Goal: Task Accomplishment & Management: Complete application form

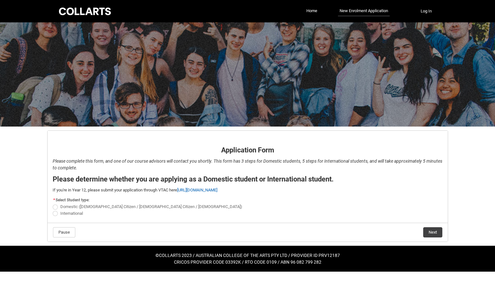
click at [56, 207] on span "REDU_Application_Form_for_Applicant flow" at bounding box center [55, 206] width 5 height 5
click at [53, 203] on input "Domestic ([DEMOGRAPHIC_DATA] Citizen / [DEMOGRAPHIC_DATA] Citizen / [DEMOGRAPHI…" at bounding box center [52, 203] width 0 height 0
radio input "true"
click at [428, 231] on button "Next" at bounding box center [433, 232] width 19 height 10
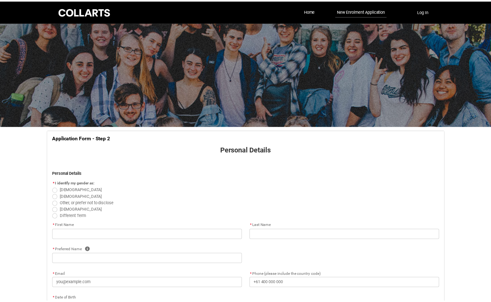
scroll to position [67, 0]
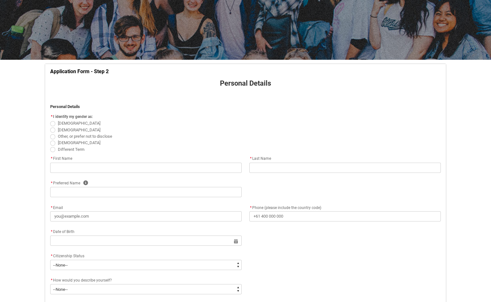
click at [54, 136] on span "REDU_Application_Form_for_Applicant flow" at bounding box center [52, 136] width 5 height 5
click at [50, 133] on input "Other, or prefer not to disclose" at bounding box center [50, 133] width 0 height 0
radio input "true"
click at [94, 170] on input "REDU_Application_Form_for_Applicant flow" at bounding box center [145, 168] width 191 height 10
type lightning-primitive-input-simple "C"
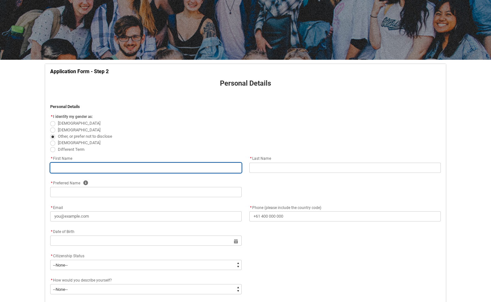
type input "C"
type lightning-primitive-input-simple "Co"
type input "Co"
type lightning-primitive-input-simple "Con"
type input "Con"
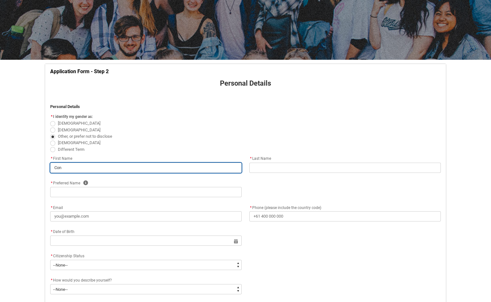
type lightning-primitive-input-simple "Conn"
type input "Conn"
type lightning-primitive-input-simple "Conno"
type input "Conno"
type lightning-primitive-input-simple "Conn"
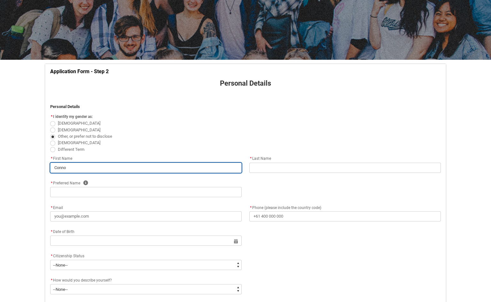
type input "Conn"
type lightning-primitive-input-simple "[PERSON_NAME]"
type input "[PERSON_NAME]"
type lightning-primitive-input-simple "Conniu"
type input "Conniu"
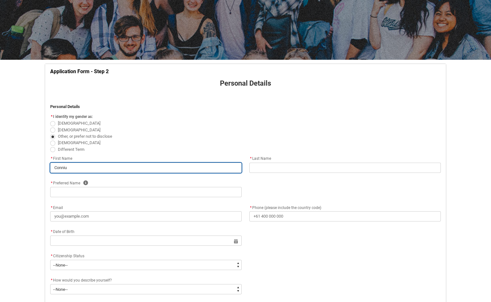
type lightning-primitive-input-simple "Conniue"
type input "Conniue"
type lightning-primitive-input-simple "Conniu"
type input "Conniu"
type lightning-primitive-input-simple "[PERSON_NAME]"
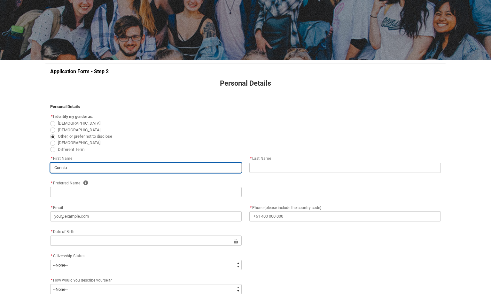
type input "[PERSON_NAME]"
type lightning-primitive-input-simple "[PERSON_NAME]"
type input "[PERSON_NAME]"
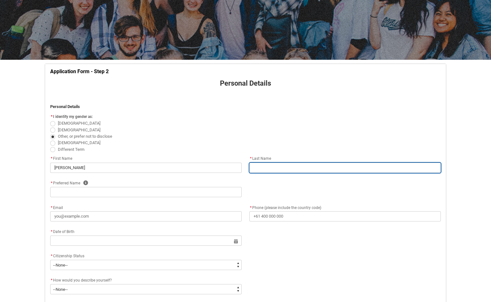
type lightning-primitive-input-simple "K"
type input "K"
type lightning-primitive-input-simple "Ki"
type input "Ki"
type lightning-primitive-input-simple "Kin"
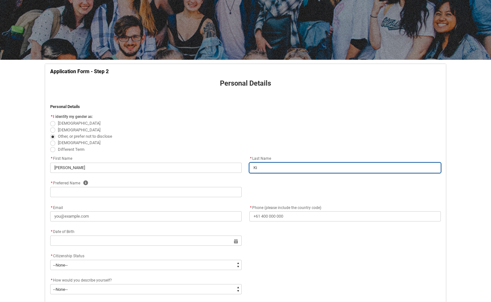
type input "Kin"
type lightning-primitive-input-simple "King"
type input "King"
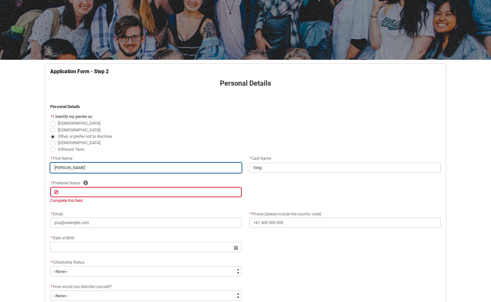
type lightning-primitive-input-simple "C"
type input "C"
type lightning-primitive-input-simple "Co"
type input "Co"
type lightning-primitive-input-simple "Con"
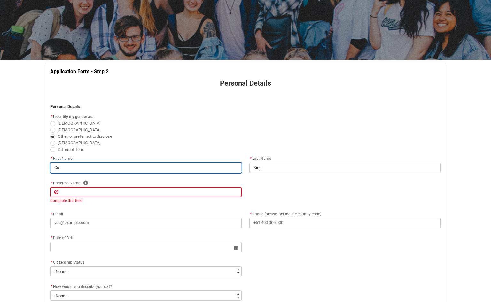
type input "Con"
type lightning-primitive-input-simple "Conn"
type input "Conn"
type lightning-primitive-input-simple "Conno"
type input "Conno"
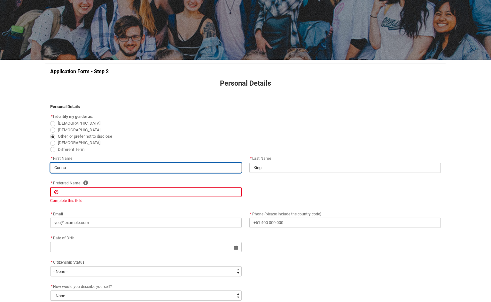
type lightning-primitive-input-simple "[PERSON_NAME]"
type input "[PERSON_NAME]"
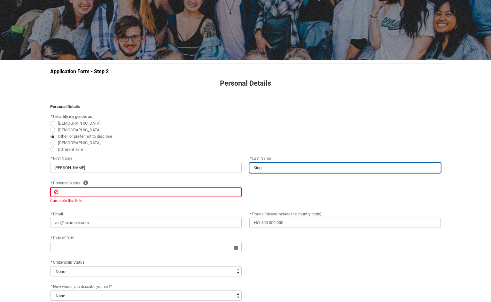
type lightning-primitive-input-simple "C"
type input "C"
type lightning-primitive-input-simple "K"
type input "K"
type lightning-primitive-input-simple "Ki"
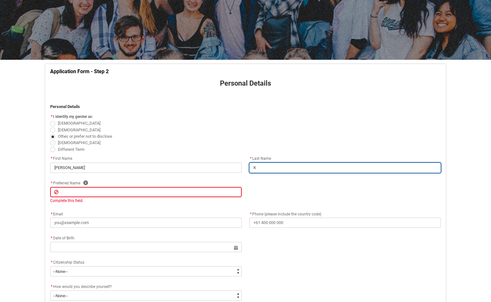
type input "Ki"
type lightning-primitive-input-simple "Kin"
type input "Kin"
type lightning-primitive-input-simple "King"
type input "King"
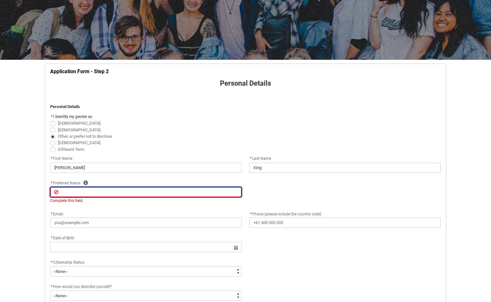
type lightning-primitive-input-simple "C"
type input "C"
type lightning-primitive-input-simple "Co"
type input "Co"
type lightning-primitive-input-simple "Con"
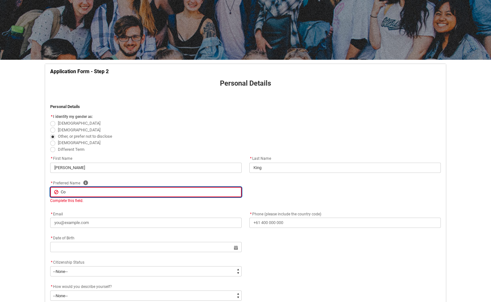
type input "Con"
type lightning-primitive-input-simple "Conn"
type input "Conn"
type lightning-primitive-input-simple "[PERSON_NAME]"
type input "[PERSON_NAME]"
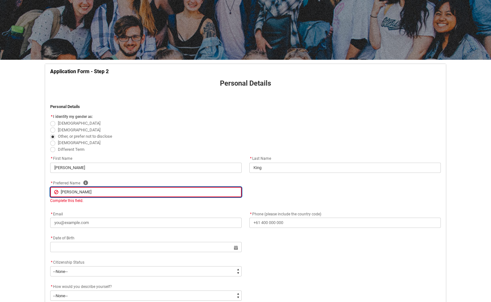
type lightning-primitive-input-simple "[PERSON_NAME]"
type input "[PERSON_NAME]"
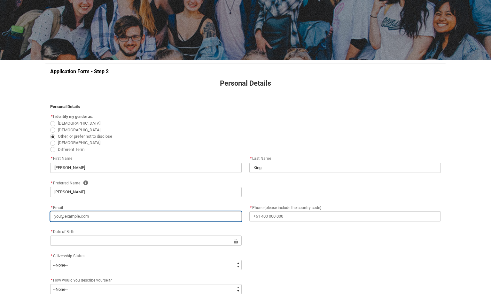
type lightning-primitive-input-simple "i"
type input "i"
type lightning-primitive-input-simple "ic"
type input "ic"
type lightning-primitive-input-simple "icj"
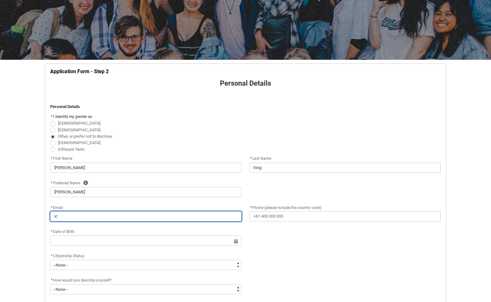
type input "icj"
type lightning-primitive-input-simple "icja"
type input "icja"
type lightning-primitive-input-simple "icjay"
type input "icjay"
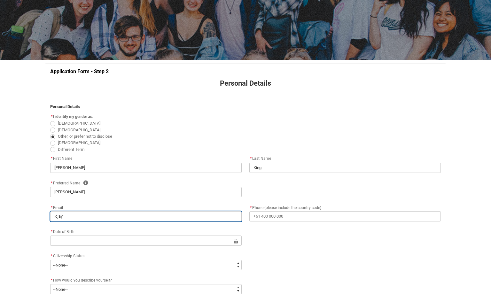
type lightning-primitive-input-simple "icjayl"
type input "icjayl"
type lightning-primitive-input-simple "icjayla"
type input "icjayla"
type lightning-primitive-input-simple "icjaylan"
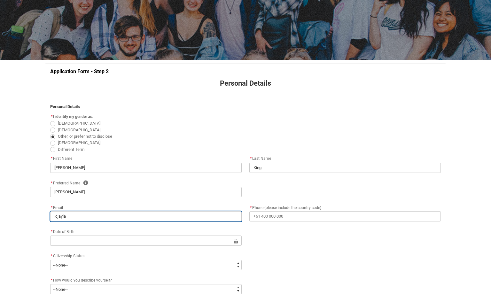
type input "icjaylan"
type lightning-primitive-input-simple "icjaylanc"
type input "icjaylanc"
type lightning-primitive-input-simple "icjaylance"
type input "icjaylance"
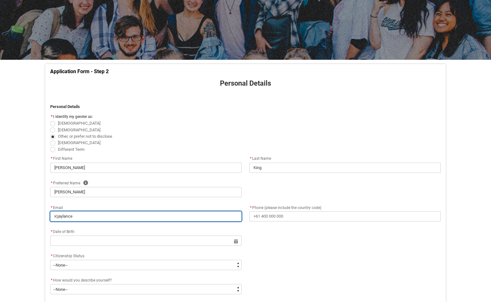
type lightning-primitive-input-simple "icjaylance@"
type input "icjaylance@"
type lightning-primitive-input-simple "icjaylance@g"
type input "icjaylance@g"
type lightning-primitive-input-simple "icjaylance@gm"
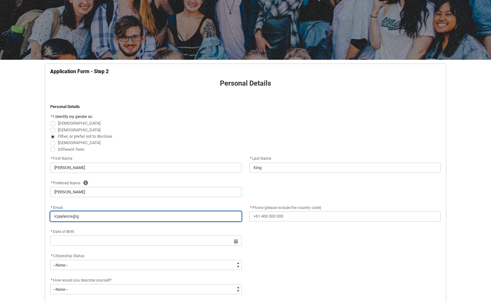
type input "icjaylance@gm"
type lightning-primitive-input-simple "icjaylance@gma"
type input "icjaylance@gma"
type lightning-primitive-input-simple "icjaylance@gmai"
type input "icjaylance@gmai"
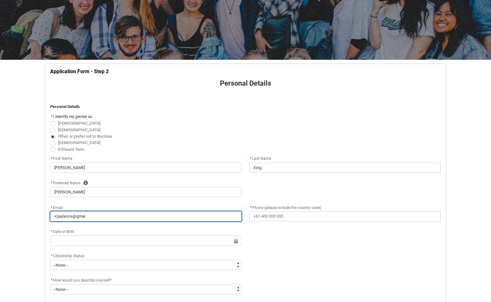
type lightning-primitive-input-simple "[EMAIL_ADDRESS]"
type input "[EMAIL_ADDRESS]"
type lightning-primitive-input-simple "[EMAIL_ADDRESS]."
type input "[EMAIL_ADDRESS]."
type lightning-primitive-input-simple "icjaylance@gmail.c"
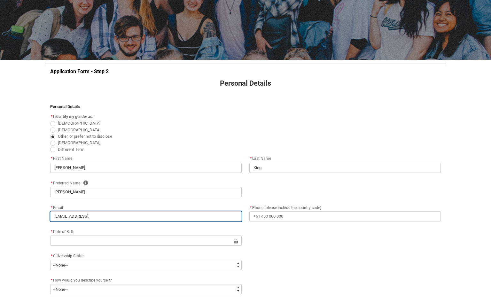
type input "icjaylance@gmail.c"
type lightning-primitive-input-simple "[EMAIL_ADDRESS][DOMAIN_NAME]"
type input "[EMAIL_ADDRESS][DOMAIN_NAME]"
type lightning-primitive-input-simple "[EMAIL_ADDRESS][DOMAIN_NAME]"
type input "[EMAIL_ADDRESS][DOMAIN_NAME]"
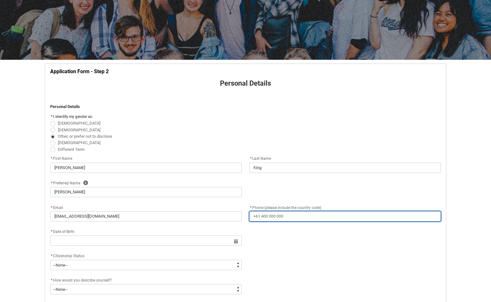
type lightning-primitive-input-simple "0"
type input "0"
type lightning-primitive-input-simple "04"
type input "04"
type lightning-primitive-input-simple "044"
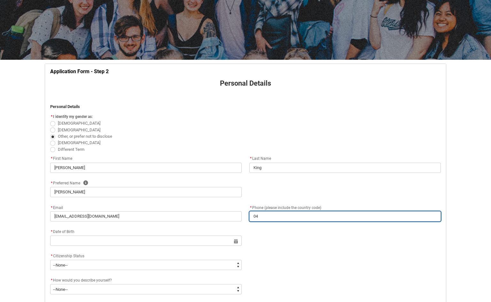
type input "044"
type lightning-primitive-input-simple "0440"
type input "0440"
type lightning-primitive-input-simple "04407"
type input "04407"
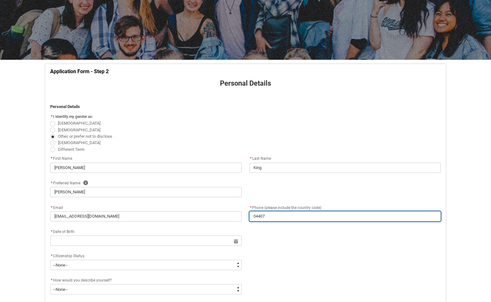
type lightning-primitive-input-simple "044074"
type input "044074"
type lightning-primitive-input-simple "0440740"
type input "0440740"
type lightning-primitive-input-simple "04407402"
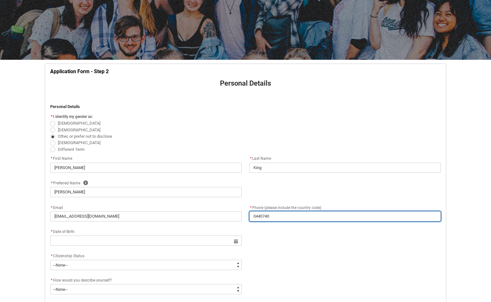
type input "04407402"
type lightning-primitive-input-simple "044074028"
type input "044074028"
type lightning-primitive-input-simple "0440740281"
type input "0440740281"
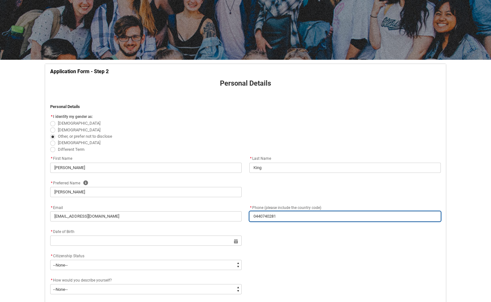
type lightning-primitive-input-simple "044074028"
type input "044074028"
type lightning-primitive-input-simple "04407402"
type input "04407402"
type lightning-primitive-input-simple "044074026"
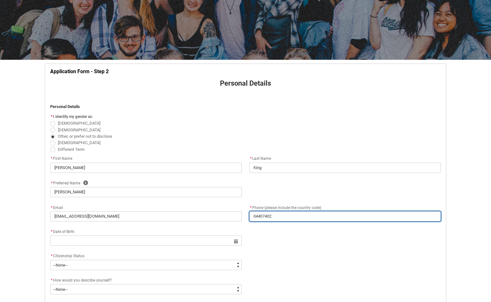
type input "044074026"
type lightning-primitive-input-simple "0440740261"
type input "0440740261"
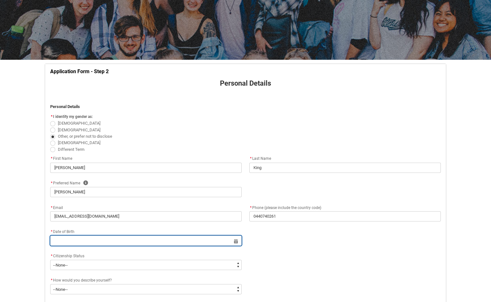
click at [84, 238] on input "REDU_Application_Form_for_Applicant flow" at bounding box center [145, 240] width 191 height 10
select select "2025"
type input "[DATE]"
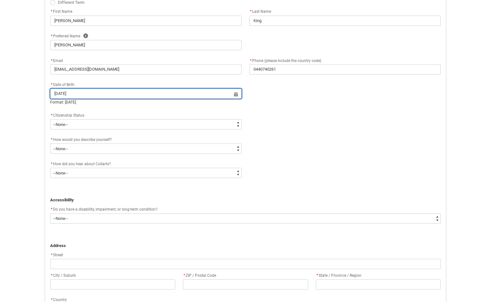
scroll to position [226, 0]
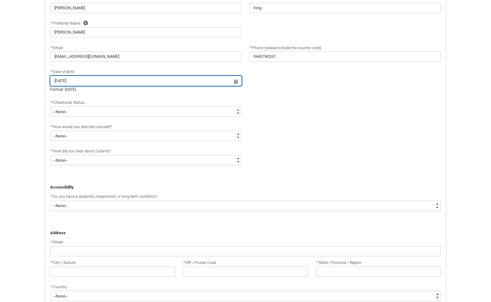
type lightning-datepicker "[DATE]"
type lightning-input "[DATE]"
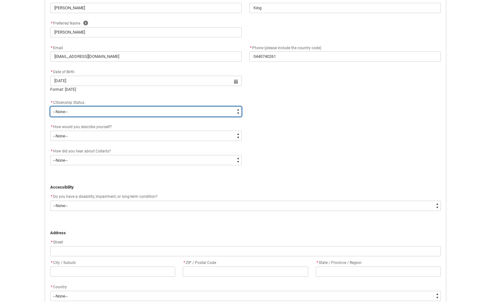
click at [85, 113] on select "--None-- [DEMOGRAPHIC_DATA] Humanitarian Visa [DEMOGRAPHIC_DATA] citizen Other …" at bounding box center [145, 111] width 191 height 10
type input "[DATE]"
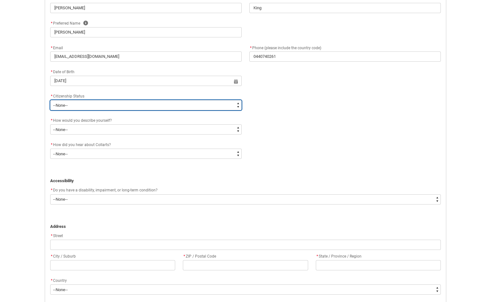
type lightning-select "Citizenship.1"
click at [50, 100] on select "--None-- [DEMOGRAPHIC_DATA] Humanitarian Visa [DEMOGRAPHIC_DATA] citizen Other …" at bounding box center [145, 105] width 191 height 10
select select "Citizenship.1"
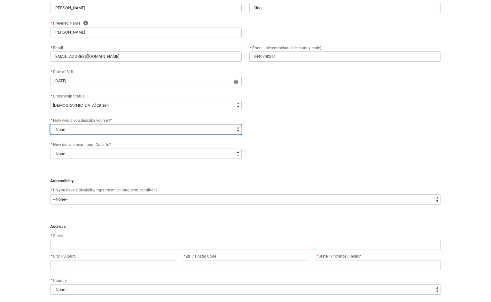
click at [88, 133] on select "--None-- I'm currently in Year 12 and planning what I'll do after school I've c…" at bounding box center [145, 129] width 191 height 10
type lightning-select "HSLC_Domestic_b"
click at [50, 124] on select "--None-- I'm currently in Year 12 and planning what I'll do after school I've c…" at bounding box center [145, 129] width 191 height 10
select select "HSLC_Domestic_b"
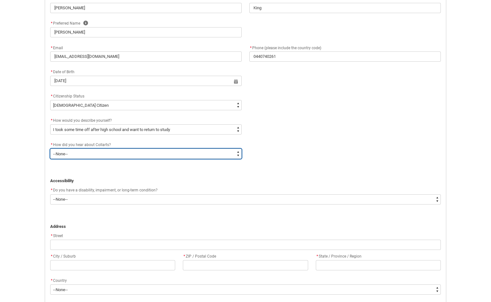
click at [99, 155] on select "--None-- Advertising - Facebook Advertising - Google Advertising - Instagram Ad…" at bounding box center [145, 154] width 191 height 10
type lightning-select "Heard_About_Collarts_Picklist.Word of mouth"
click at [50, 149] on select "--None-- Advertising - Facebook Advertising - Google Advertising - Instagram Ad…" at bounding box center [145, 154] width 191 height 10
select select "Heard_About_Collarts_Picklist.Word of mouth"
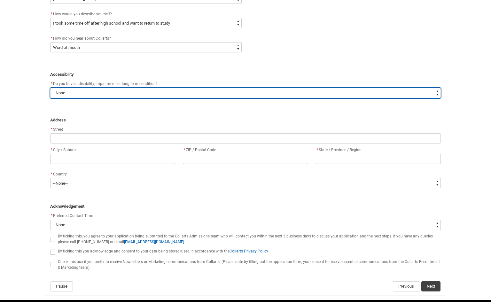
click at [79, 96] on select "--None-- Yes No" at bounding box center [245, 93] width 390 height 10
type lightning-select "Yes_TextChoice"
click at [50, 88] on select "--None-- Yes No" at bounding box center [245, 93] width 390 height 10
select select "Yes_TextChoice"
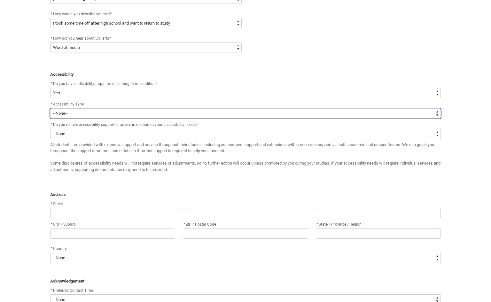
click at [75, 116] on select "--None-- Acquired [MEDICAL_DATA] [MEDICAL_DATA] / Deaf [MEDICAL_DATA] [MEDICAL_…" at bounding box center [245, 113] width 390 height 10
type lightning-select "Disability_NotSpecified"
click at [50, 108] on select "--None-- Acquired [MEDICAL_DATA] [MEDICAL_DATA] / Deaf [MEDICAL_DATA] [MEDICAL_…" at bounding box center [245, 113] width 390 height 10
select select "Disability_NotSpecified"
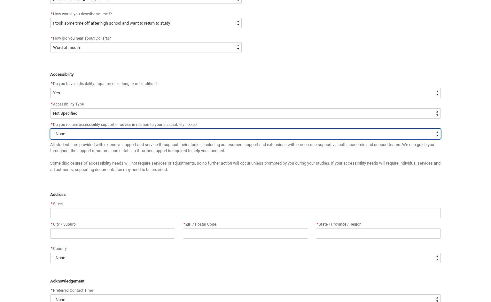
click at [92, 133] on select "--None-- Yes No" at bounding box center [245, 134] width 390 height 10
type lightning-select "No_TextChoice"
click at [50, 129] on select "--None-- Yes No" at bounding box center [245, 134] width 390 height 10
select select "No_TextChoice"
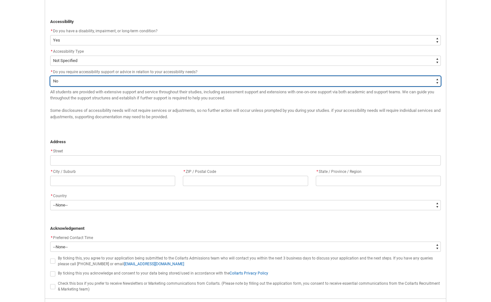
scroll to position [386, 0]
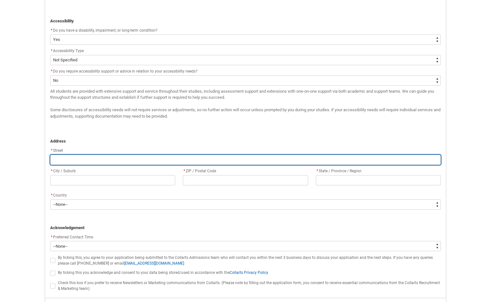
click at [88, 162] on input "REDU_Application_Form_for_Applicant flow" at bounding box center [245, 160] width 390 height 10
type lightning-primitive-input-simple "1"
type input "1"
type lightning-primitive-input-simple "10"
type input "10"
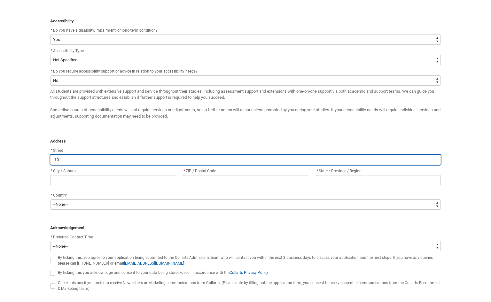
type lightning-primitive-input-simple "105"
type input "105"
type lightning-primitive-input-simple "105"
type input "105"
type lightning-primitive-input-simple "105 E"
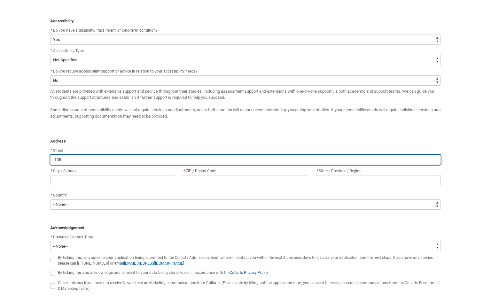
type input "105 E"
type lightning-primitive-input-simple "105 Ec"
type input "105 Ec"
type lightning-primitive-input-simple "105 Ech"
type input "105 Ech"
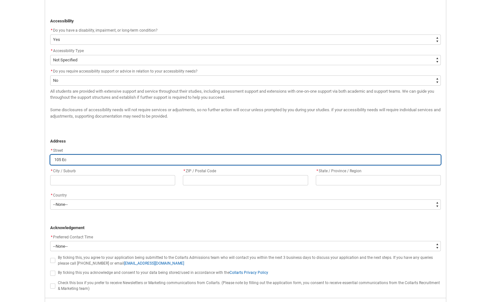
type lightning-primitive-input-simple "105 Echu"
type input "105 Echu"
type lightning-primitive-input-simple "105 Echuc"
type input "105 Echuc"
type lightning-primitive-input-simple "105 Echuca"
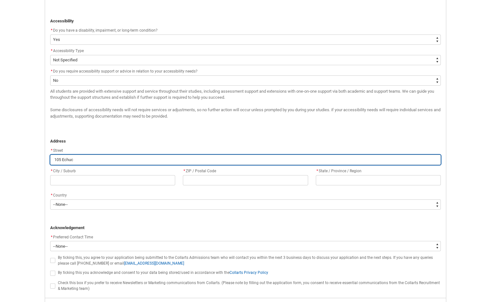
type input "105 Echuca"
type lightning-primitive-input-simple "105 Echuca"
type input "105 Echuca"
type lightning-primitive-input-simple "105 Echuca R"
type input "105 Echuca R"
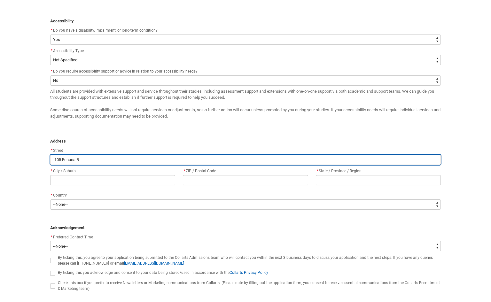
type lightning-primitive-input-simple "105 Echuca Ro"
type input "105 Echuca Ro"
type lightning-primitive-input-simple "105 Echuca Roa"
type input "105 Echuca Roa"
type lightning-primitive-input-simple "[STREET_ADDRESS]"
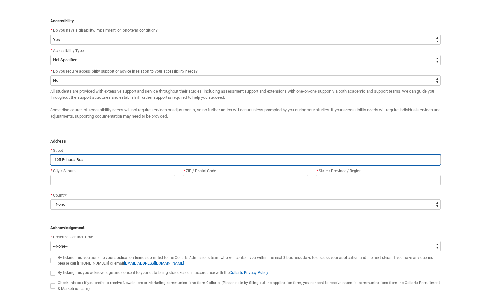
type input "[STREET_ADDRESS]"
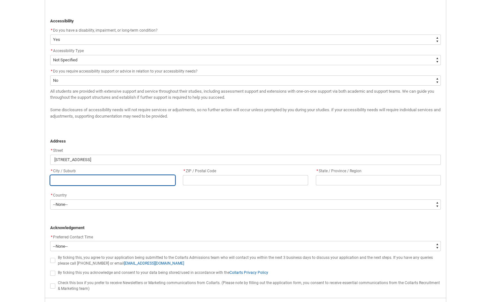
type lightning-primitive-input-simple "M"
type input "M"
type lightning-primitive-input-simple "Mo"
type input "Mo"
type lightning-primitive-input-simple "Moo"
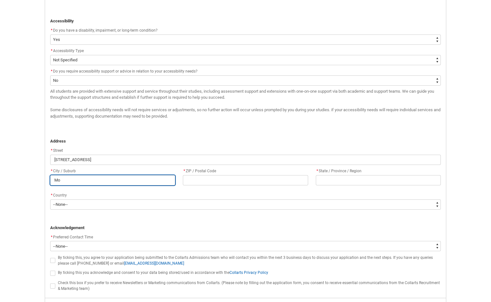
type input "Moo"
type lightning-primitive-input-simple "Moor"
type input "Moor"
type lightning-primitive-input-simple "Mooro"
type input "Mooro"
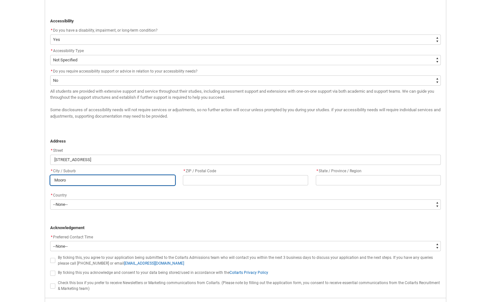
type lightning-primitive-input-simple "Mooroo"
type input "Mooroo"
type lightning-primitive-input-simple "Mooroop"
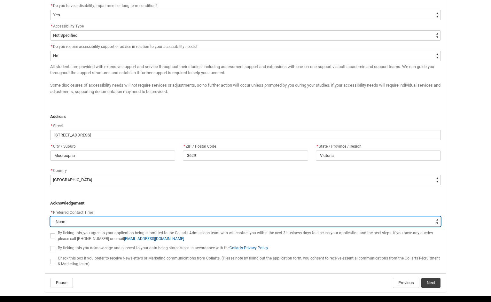
scroll to position [431, 0]
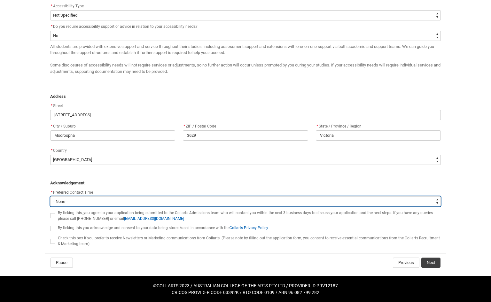
click at [97, 199] on select "--None-- Morning (9:00AM-12:00PM) Afternoon (12:00PM-5:00PM)" at bounding box center [245, 201] width 390 height 10
click at [50, 196] on select "--None-- Morning (9:00AM-12:00PM) Afternoon (12:00PM-5:00PM)" at bounding box center [245, 201] width 390 height 10
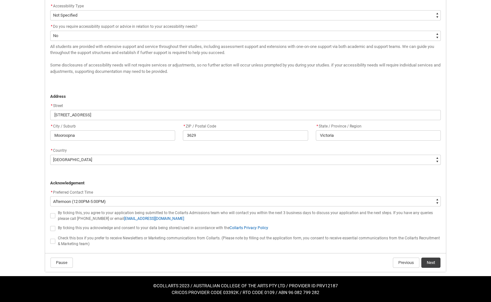
click at [52, 216] on span "REDU_Application_Form_for_Applicant flow" at bounding box center [52, 215] width 5 height 5
click at [50, 212] on input "REDU_Application_Form_for_Applicant flow" at bounding box center [50, 212] width 0 height 0
click at [54, 229] on span "REDU_Application_Form_for_Applicant flow" at bounding box center [52, 228] width 5 height 5
click at [50, 225] on input "REDU_Application_Form_for_Applicant flow" at bounding box center [50, 225] width 0 height 0
click at [54, 241] on span "REDU_Application_Form_for_Applicant flow" at bounding box center [52, 241] width 5 height 5
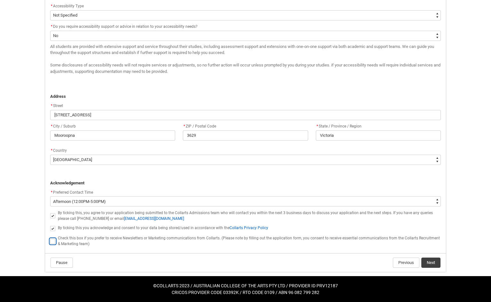
click at [50, 238] on input "REDU_Application_Form_for_Applicant flow" at bounding box center [50, 237] width 0 height 0
click at [435, 264] on button "Next" at bounding box center [430, 262] width 19 height 10
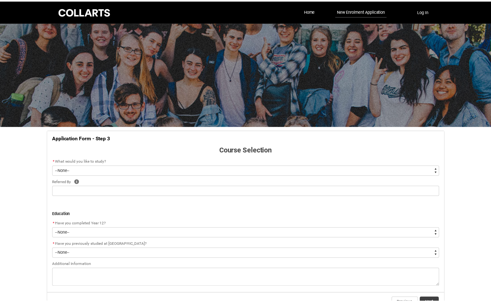
scroll to position [40, 0]
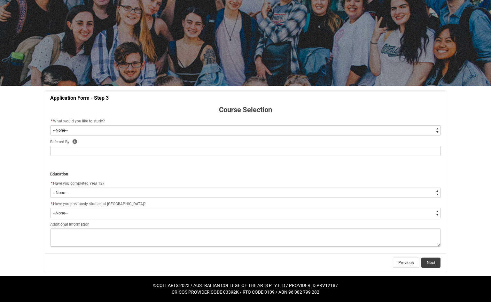
click at [105, 128] on select "--None-- Diploma Bachelor Post Graduate" at bounding box center [245, 130] width 390 height 10
click at [50, 125] on select "--None-- Diploma Bachelor Post Graduate" at bounding box center [245, 130] width 390 height 10
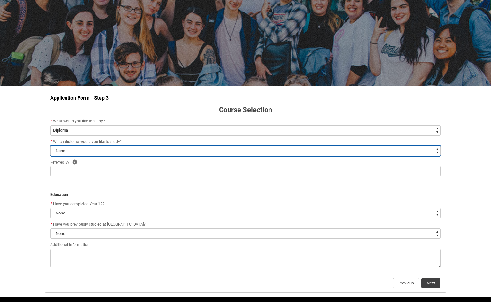
drag, startPoint x: 99, startPoint y: 135, endPoint x: 90, endPoint y: 148, distance: 15.5
click at [90, 148] on select "--None-- Diploma of 2D Animation Diploma of Applied Business (Entertainment Man…" at bounding box center [245, 151] width 390 height 10
click at [50, 146] on select "--None-- Diploma of 2D Animation Diploma of Applied Business (Entertainment Man…" at bounding box center [245, 151] width 390 height 10
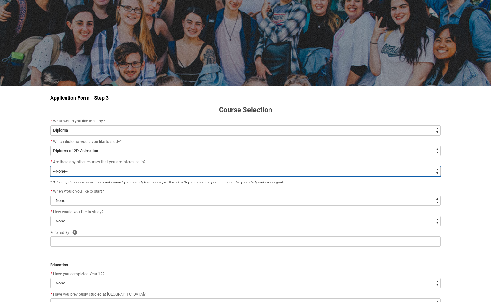
click at [87, 174] on select "--None-- Yes No" at bounding box center [245, 171] width 390 height 10
click at [50, 166] on select "--None-- Yes No" at bounding box center [245, 171] width 390 height 10
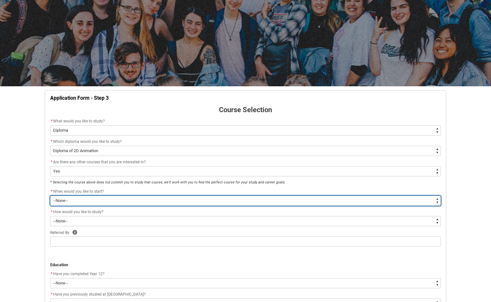
click at [93, 199] on select "--None-- Trimester 1 2026, starting [DATE]" at bounding box center [245, 201] width 390 height 10
click at [50, 196] on select "--None-- Trimester 1 2026, starting [DATE]" at bounding box center [245, 201] width 390 height 10
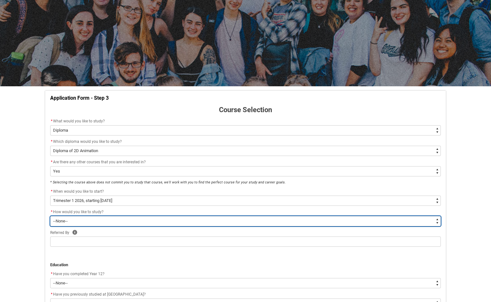
click at [88, 223] on select "--None-- On-campus Online" at bounding box center [245, 221] width 390 height 10
click at [50, 216] on select "--None-- On-campus Online" at bounding box center [245, 221] width 390 height 10
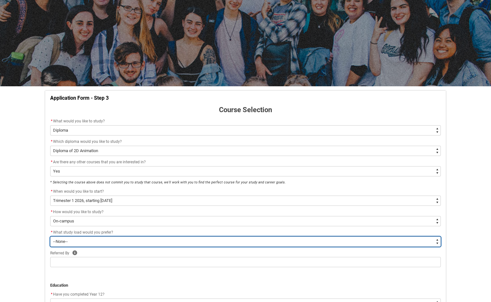
click at [73, 242] on select "--None-- Full-time Part-time" at bounding box center [245, 241] width 390 height 10
click at [117, 240] on select "--None-- Full-time Part-time" at bounding box center [245, 241] width 390 height 10
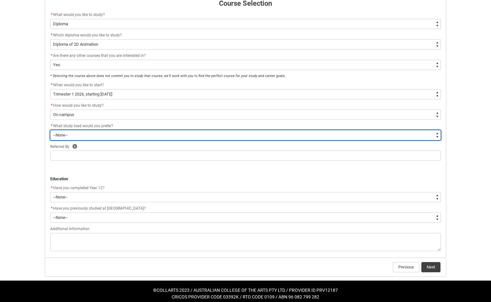
scroll to position [151, 0]
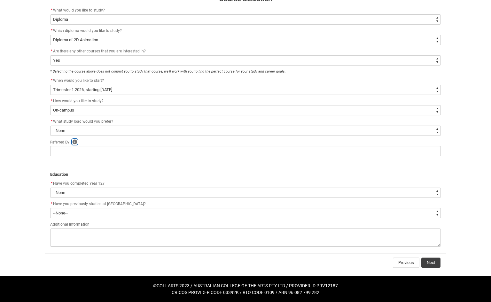
click at [76, 143] on icon "REDU_Application_Form_for_Applicant flow" at bounding box center [75, 141] width 5 height 5
click at [119, 157] on icon "REDU_Application_Form_for_Applicant flow" at bounding box center [117, 156] width 8 height 8
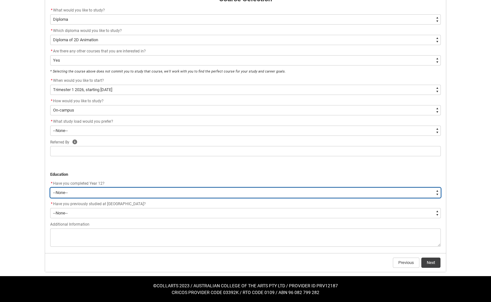
click at [115, 194] on select "--None-- Yes No Other" at bounding box center [245, 193] width 390 height 10
click at [50, 188] on select "--None-- Yes No Other" at bounding box center [245, 193] width 390 height 10
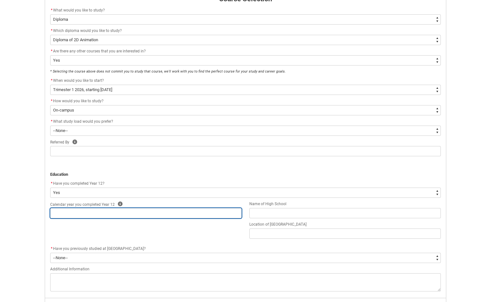
click at [121, 214] on input "REDU_Application_Form_for_Applicant flow" at bounding box center [145, 213] width 191 height 10
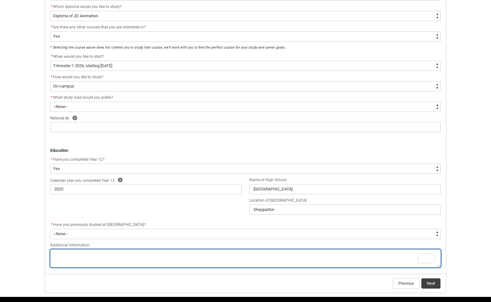
scroll to position [196, 0]
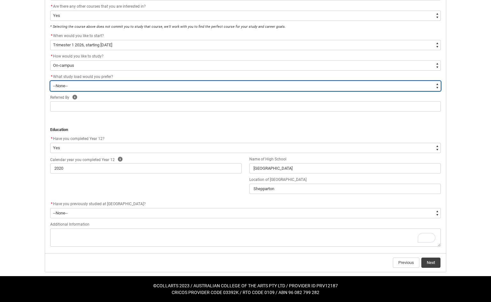
drag, startPoint x: 73, startPoint y: 85, endPoint x: 51, endPoint y: 85, distance: 22.4
click at [51, 85] on select "--None-- Full-time Part-time" at bounding box center [245, 86] width 390 height 10
click at [50, 81] on select "--None-- Full-time Part-time" at bounding box center [245, 86] width 390 height 10
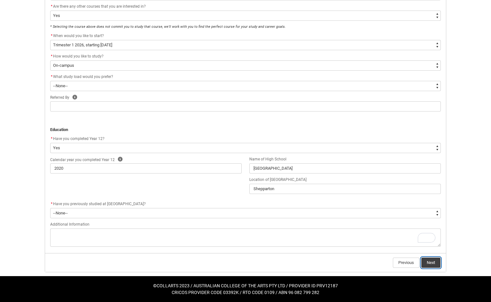
click at [434, 268] on lightning-button "Next" at bounding box center [431, 262] width 20 height 11
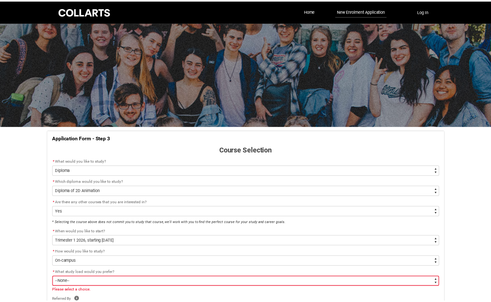
scroll to position [67, 0]
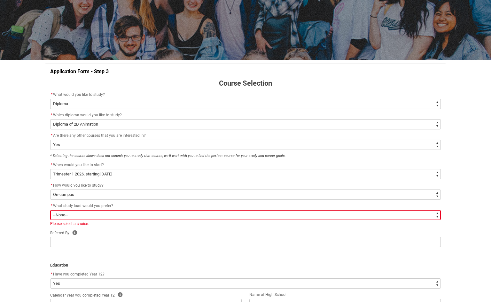
click at [196, 217] on select "--None-- Full-time Part-time" at bounding box center [245, 215] width 390 height 10
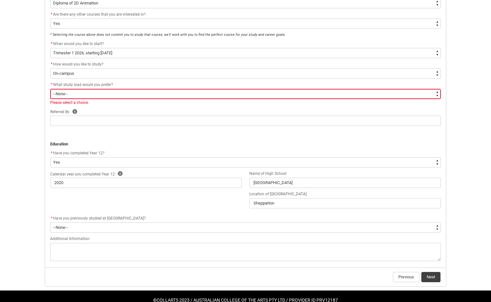
scroll to position [202, 0]
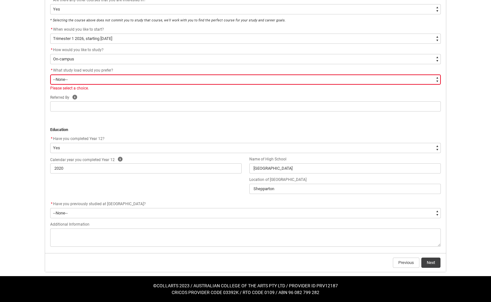
click at [104, 81] on select "--None-- Full-time Part-time" at bounding box center [245, 79] width 390 height 10
click at [50, 74] on select "--None-- Full-time Part-time" at bounding box center [245, 79] width 390 height 10
click at [429, 266] on button "Next" at bounding box center [430, 262] width 19 height 10
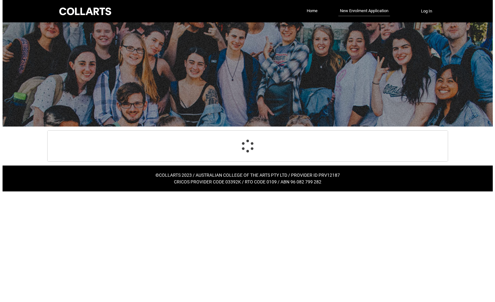
scroll to position [0, 0]
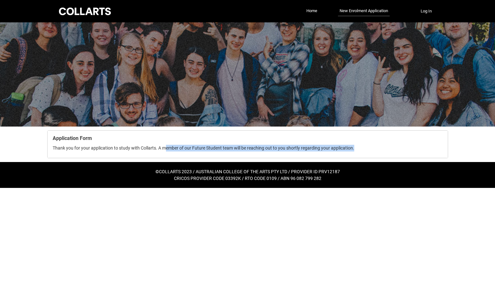
drag, startPoint x: 182, startPoint y: 148, endPoint x: 354, endPoint y: 152, distance: 171.3
click at [357, 151] on p "Thank you for your application to study with Collarts. A member of our Future S…" at bounding box center [248, 148] width 390 height 7
click at [240, 148] on span "Thank you for your application to study with Collarts. A member of our Future S…" at bounding box center [204, 147] width 302 height 5
